Goal: Transaction & Acquisition: Purchase product/service

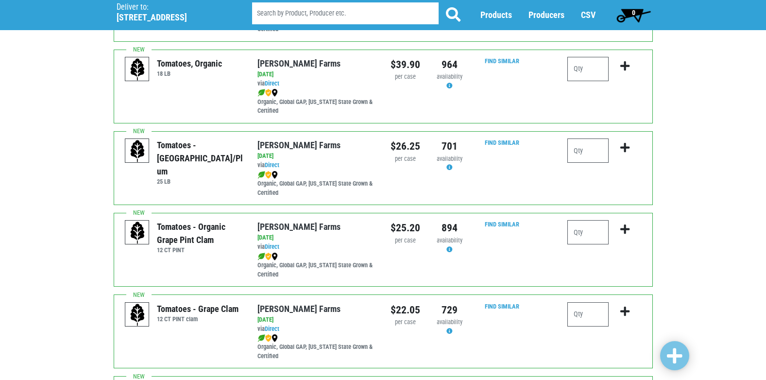
scroll to position [437, 0]
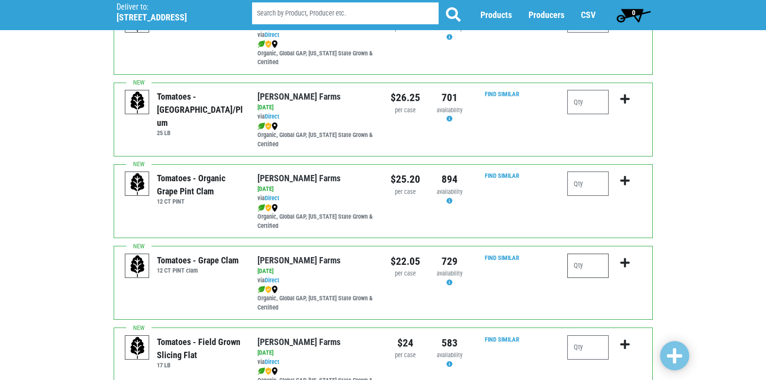
click at [587, 266] on input "number" at bounding box center [588, 266] width 41 height 24
type input "1"
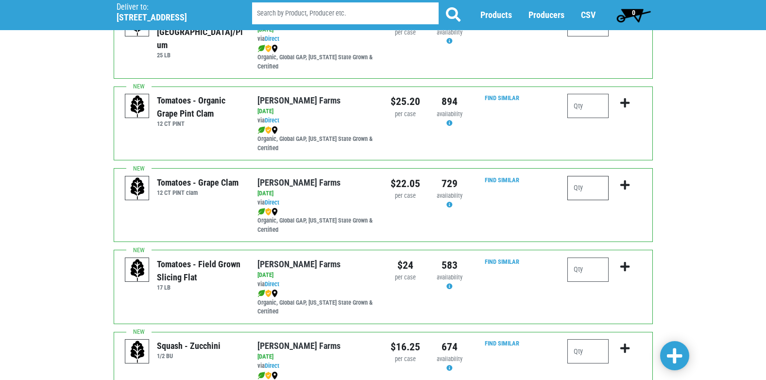
scroll to position [535, 0]
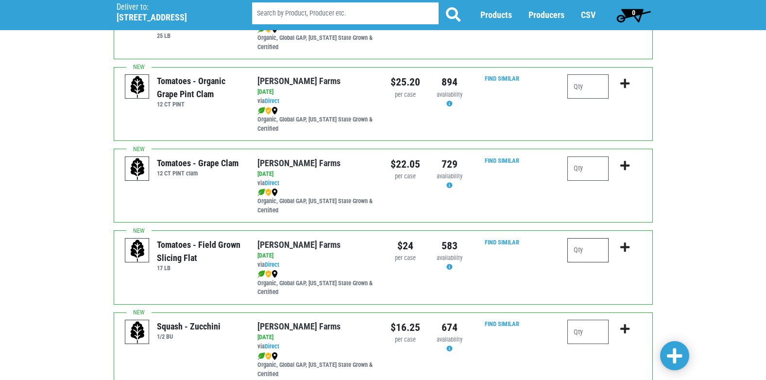
click at [586, 245] on input "number" at bounding box center [588, 250] width 41 height 24
type input "1"
type input "2"
click at [626, 250] on icon "submit" at bounding box center [625, 247] width 9 height 11
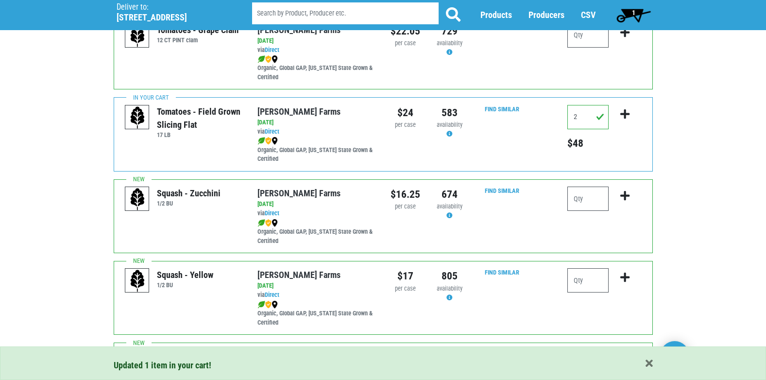
scroll to position [680, 0]
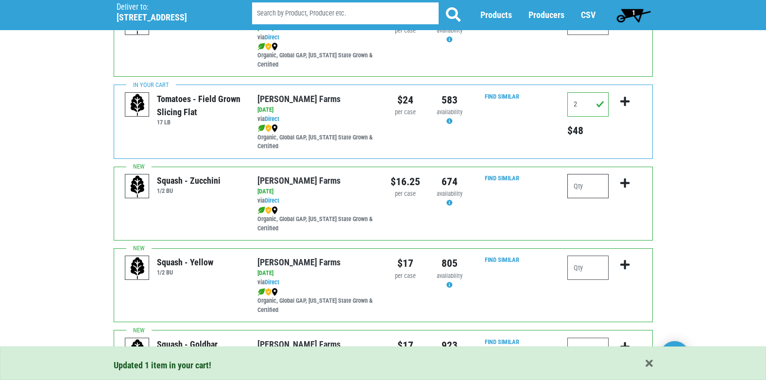
click at [585, 188] on input "number" at bounding box center [588, 186] width 41 height 24
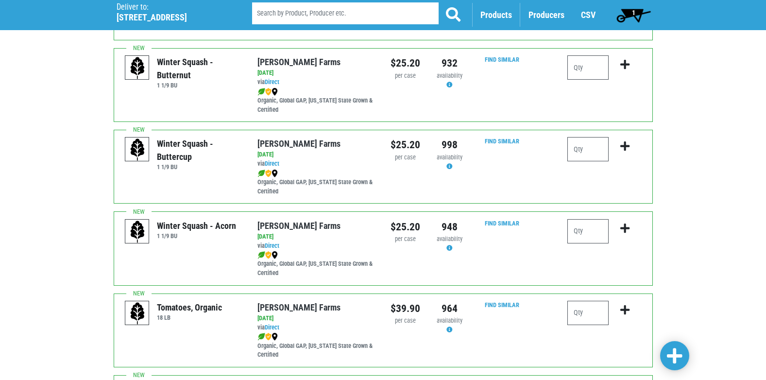
scroll to position [0, 0]
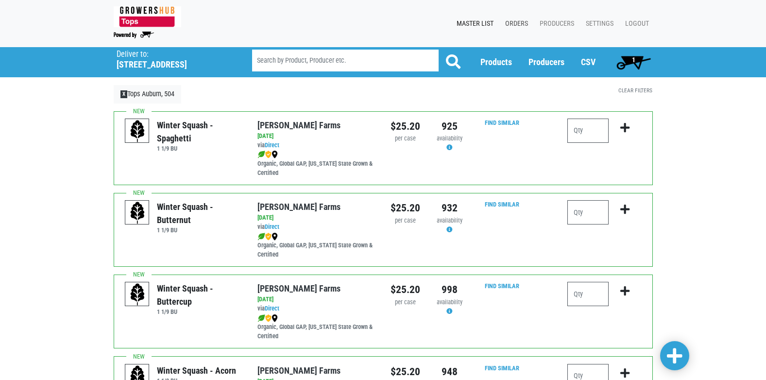
click at [517, 26] on link "Orders" at bounding box center [515, 24] width 35 height 18
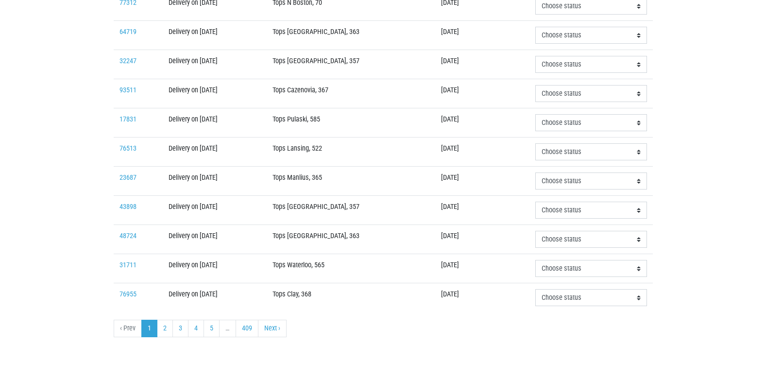
scroll to position [293, 0]
click at [278, 326] on link "Next ›" at bounding box center [272, 327] width 29 height 17
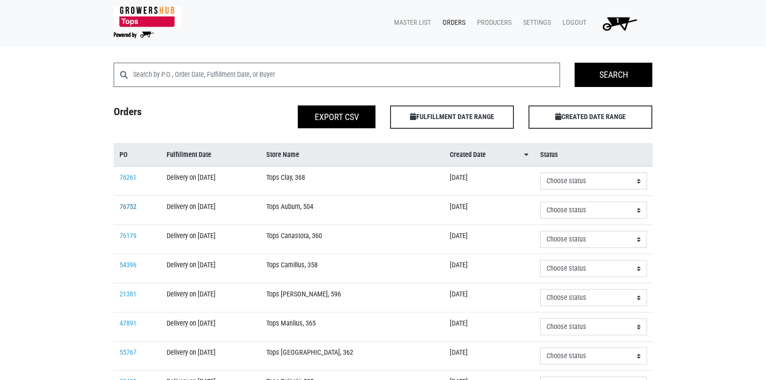
click at [131, 208] on link "76752" at bounding box center [128, 207] width 17 height 8
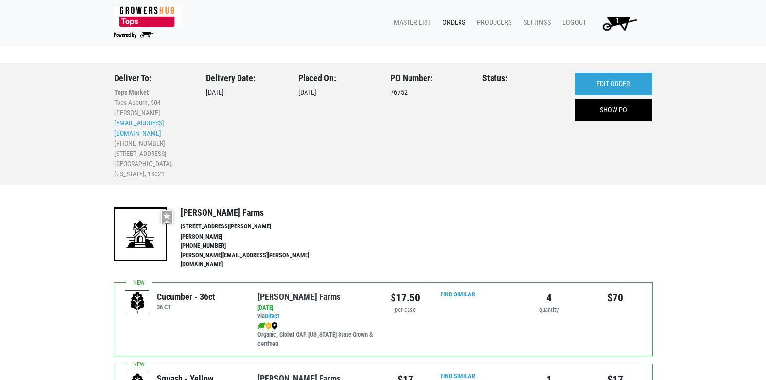
click at [151, 19] on img at bounding box center [148, 16] width 68 height 21
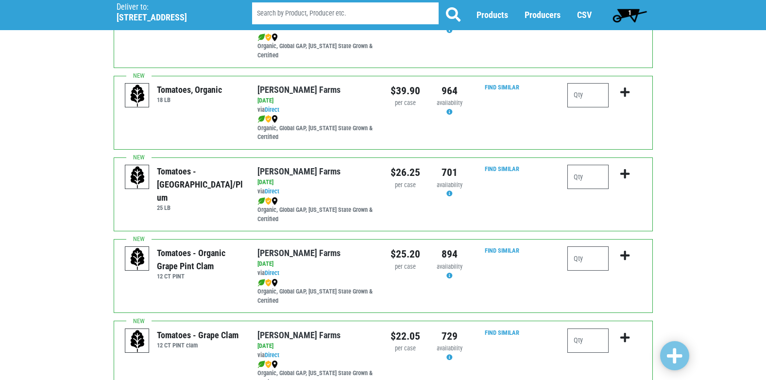
scroll to position [389, 0]
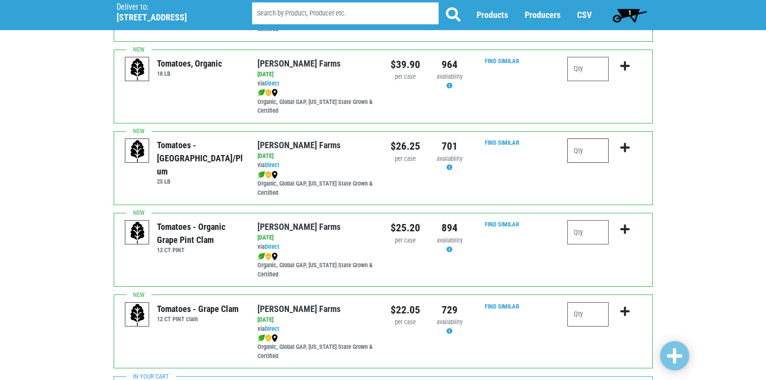
click at [582, 155] on input "number" at bounding box center [588, 150] width 41 height 24
type input "1"
click at [621, 149] on icon "submit" at bounding box center [625, 147] width 9 height 11
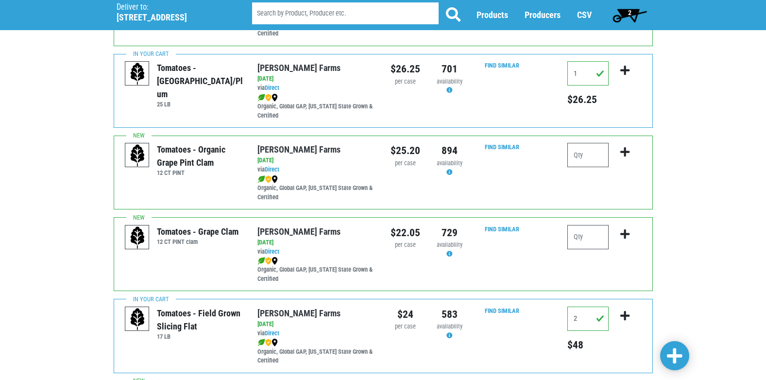
scroll to position [486, 0]
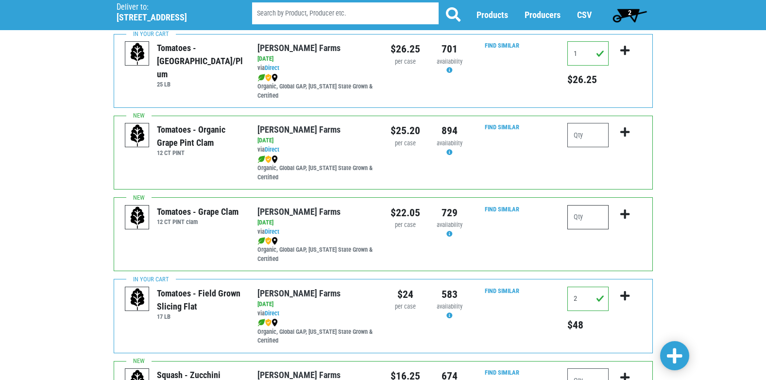
click at [583, 218] on input "number" at bounding box center [588, 217] width 41 height 24
type input "1"
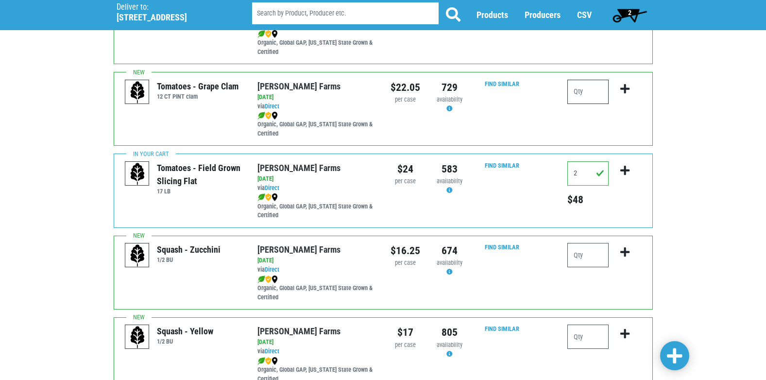
scroll to position [632, 0]
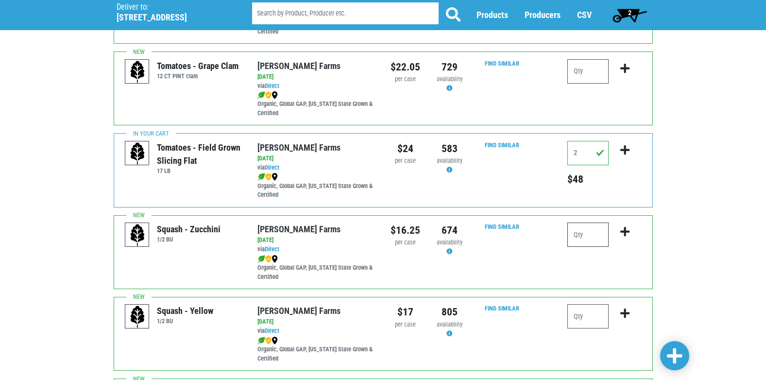
click at [597, 228] on input "number" at bounding box center [588, 235] width 41 height 24
type input "2"
click at [623, 229] on icon "submit" at bounding box center [625, 231] width 9 height 11
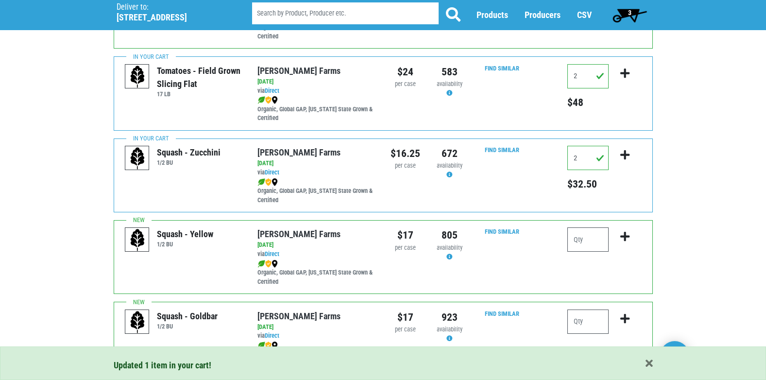
scroll to position [729, 0]
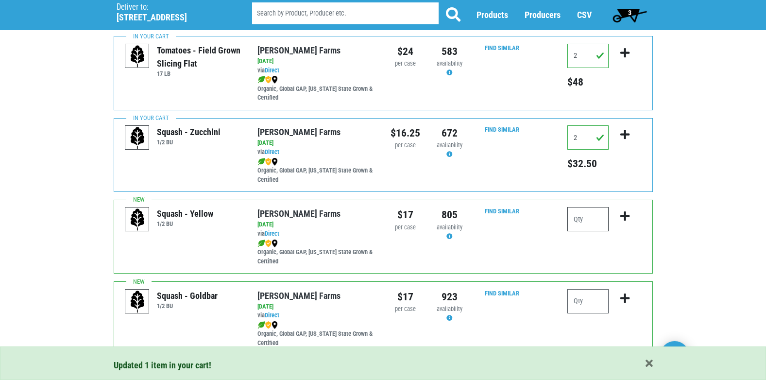
click at [587, 209] on input "number" at bounding box center [588, 219] width 41 height 24
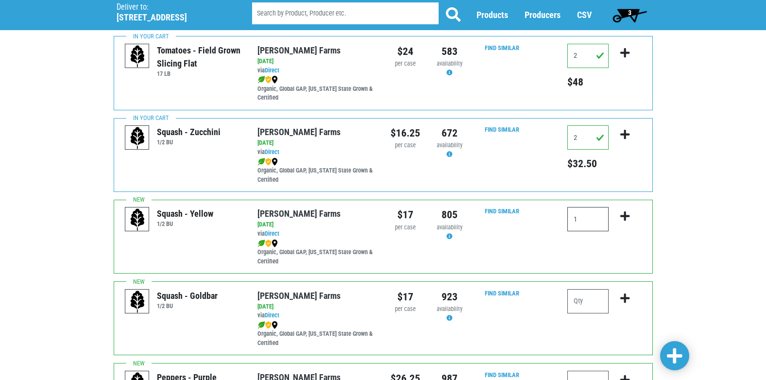
type input "1"
click at [631, 217] on button "submit" at bounding box center [625, 222] width 23 height 31
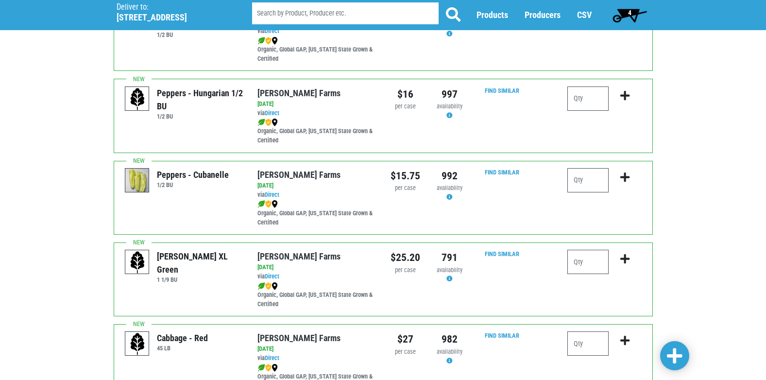
scroll to position [1361, 0]
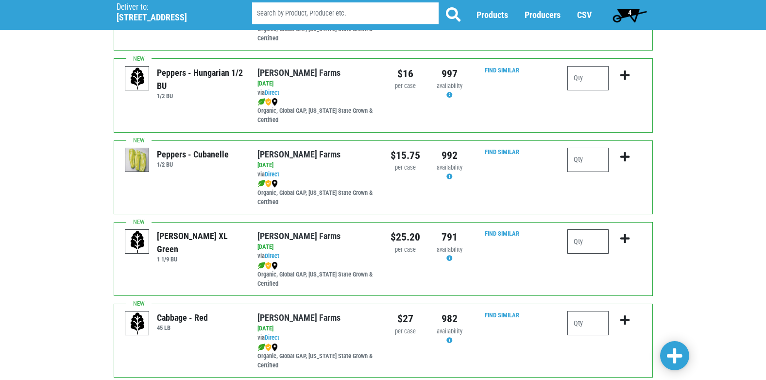
click at [597, 239] on input "number" at bounding box center [588, 241] width 41 height 24
type input "2"
click at [627, 238] on icon "submit" at bounding box center [625, 238] width 9 height 11
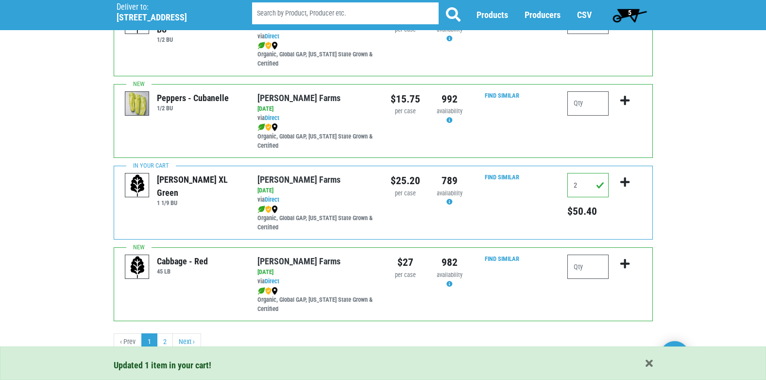
scroll to position [1420, 0]
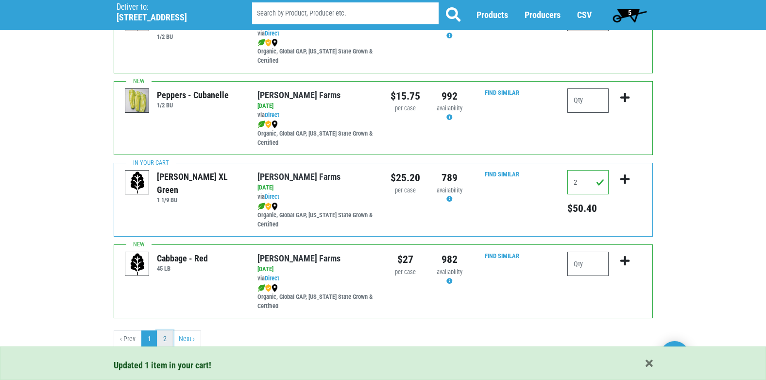
click at [166, 341] on link "2" at bounding box center [165, 338] width 16 height 17
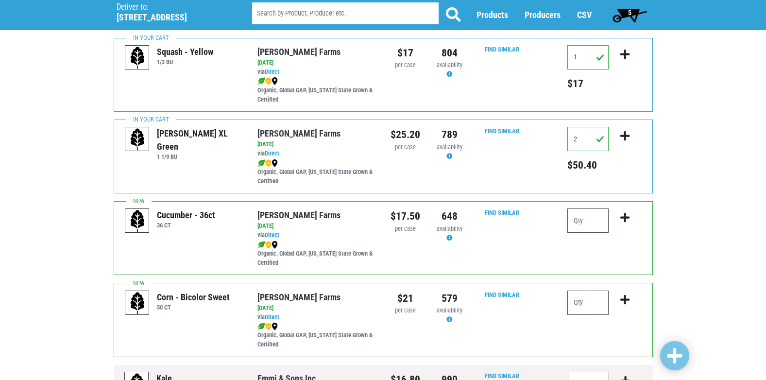
scroll to position [49, 0]
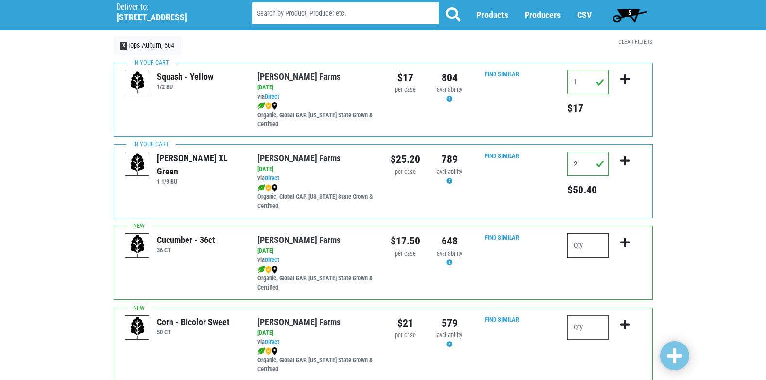
click at [594, 243] on input "number" at bounding box center [588, 245] width 41 height 24
type input "2"
click at [623, 246] on icon "submit" at bounding box center [625, 242] width 9 height 11
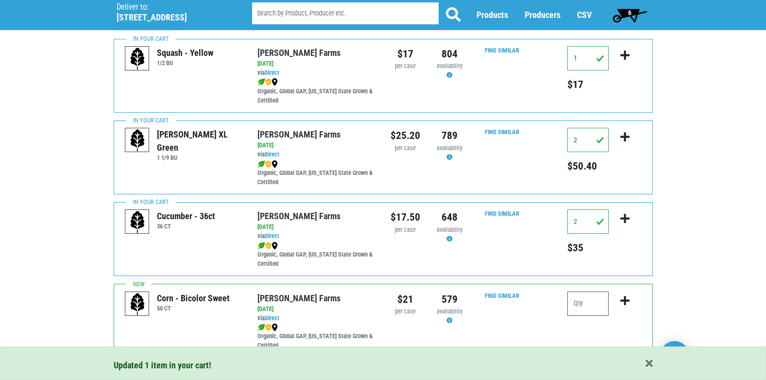
scroll to position [97, 0]
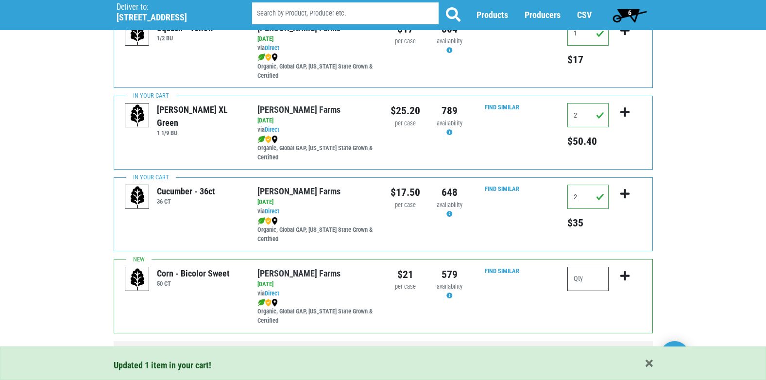
click at [598, 279] on input "number" at bounding box center [588, 279] width 41 height 24
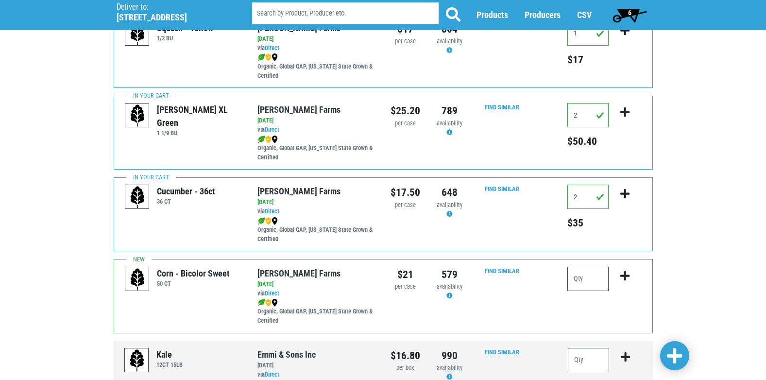
type input "5"
type input "4"
click at [625, 275] on icon "submit" at bounding box center [625, 276] width 9 height 11
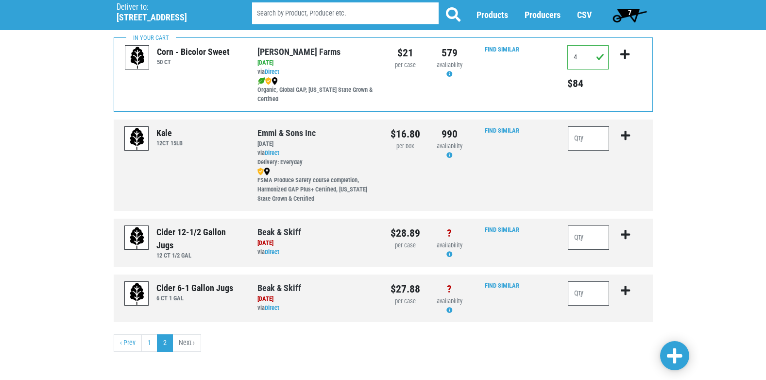
scroll to position [323, 0]
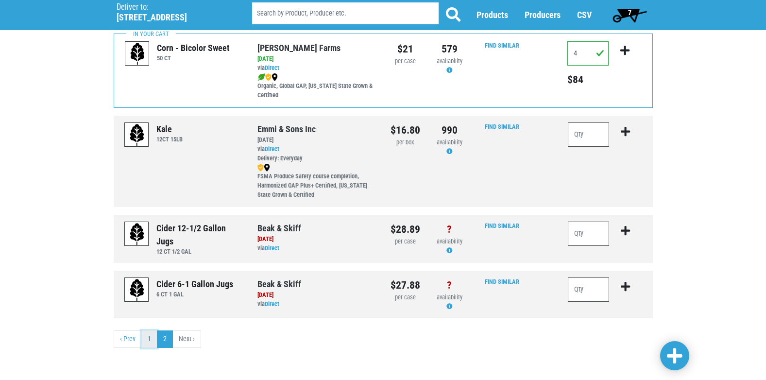
click at [153, 337] on link "1" at bounding box center [149, 338] width 16 height 17
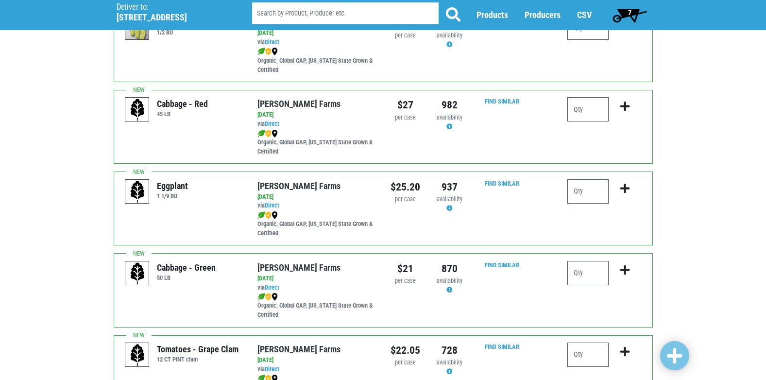
scroll to position [1166, 0]
click at [587, 267] on input "number" at bounding box center [588, 272] width 41 height 24
type input "2"
click at [625, 267] on icon "submit" at bounding box center [625, 269] width 9 height 11
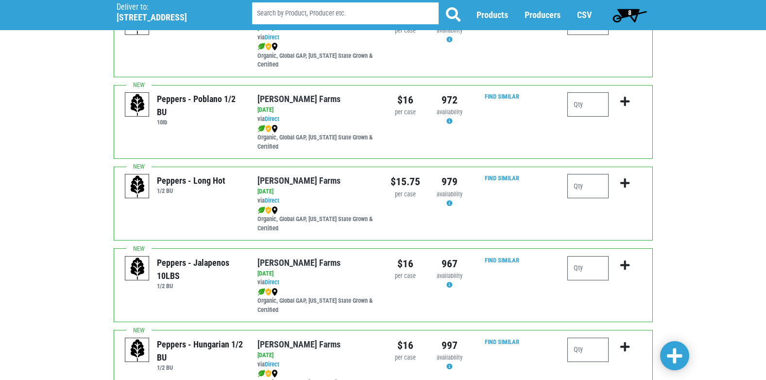
scroll to position [680, 0]
click at [637, 16] on span "8" at bounding box center [629, 14] width 43 height 19
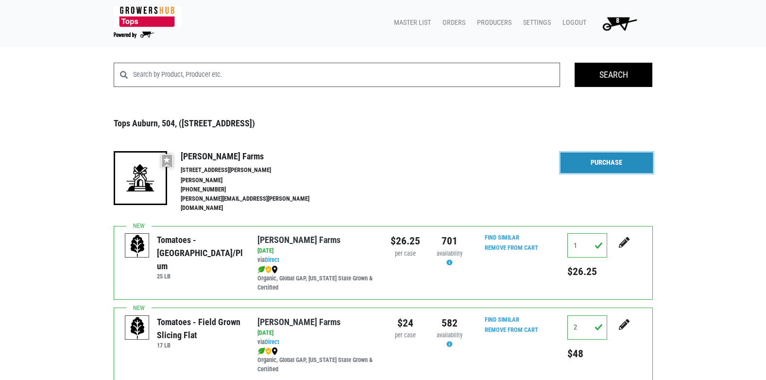
click at [597, 165] on link "Purchase" at bounding box center [607, 163] width 92 height 20
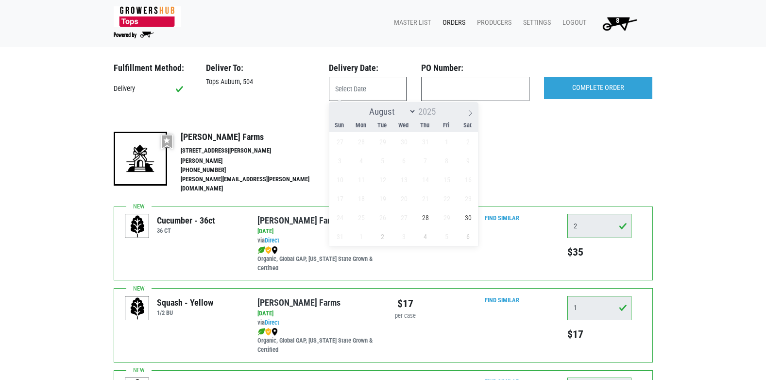
click at [379, 90] on input "text" at bounding box center [368, 89] width 78 height 24
click at [468, 115] on icon at bounding box center [470, 113] width 7 height 7
click at [338, 112] on icon at bounding box center [337, 113] width 7 height 7
select select "7"
click at [426, 217] on span "28" at bounding box center [425, 217] width 19 height 19
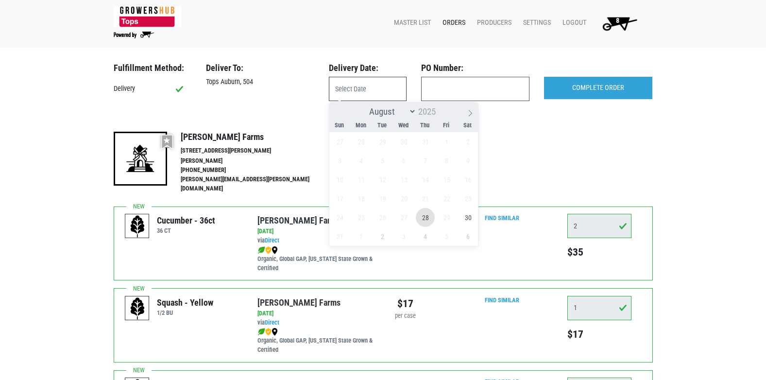
type input "2025-08-28"
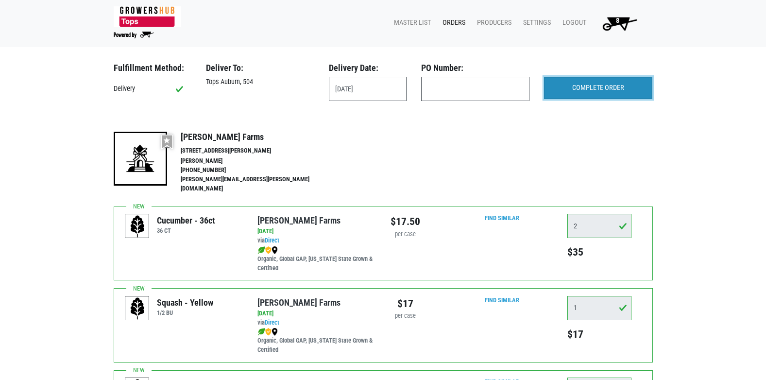
click at [602, 93] on input "COMPLETE ORDER" at bounding box center [598, 88] width 108 height 22
